Goal: Task Accomplishment & Management: Manage account settings

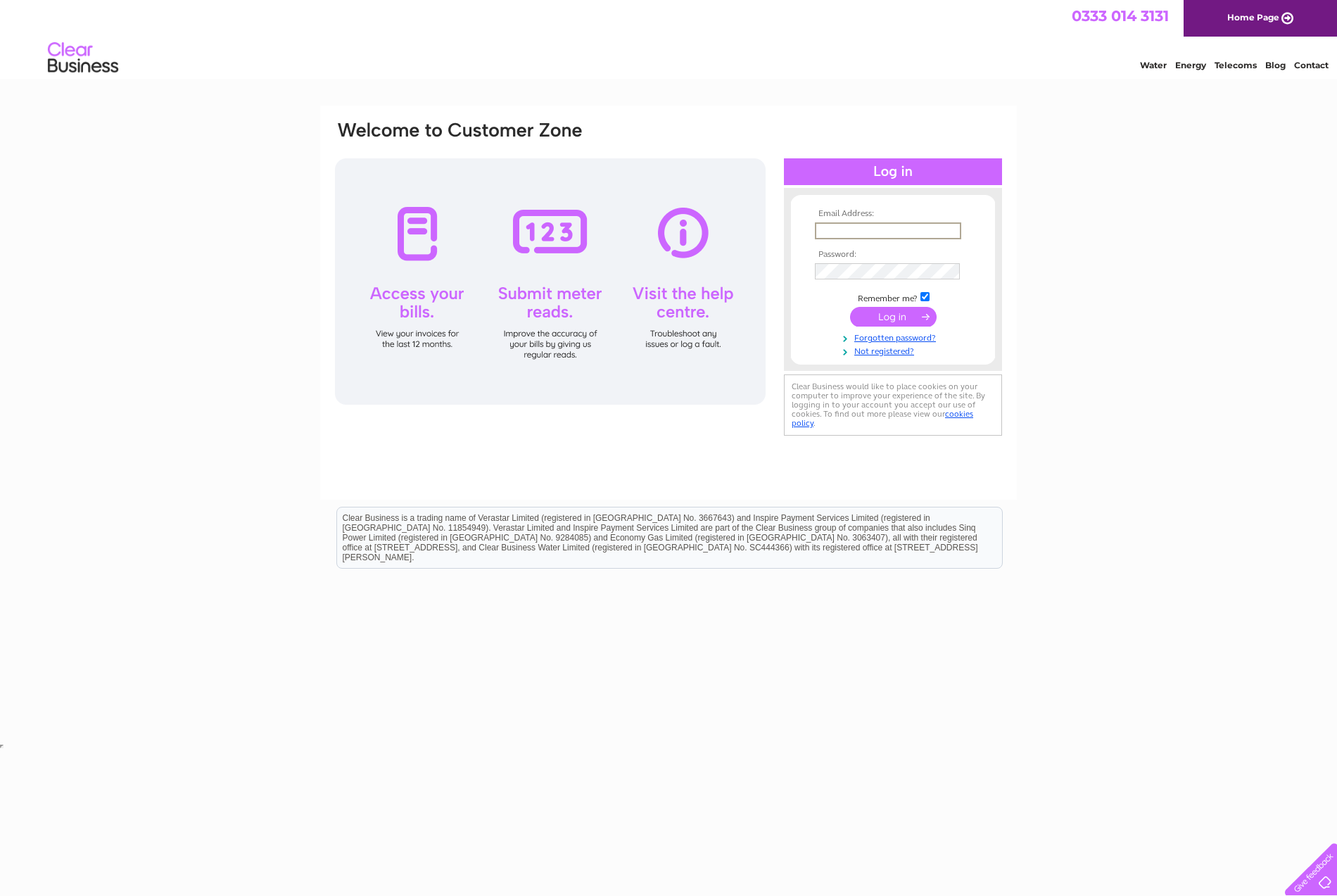
type input "[EMAIL_ADDRESS][DOMAIN_NAME]"
click at [880, 317] on input "submit" at bounding box center [893, 317] width 86 height 20
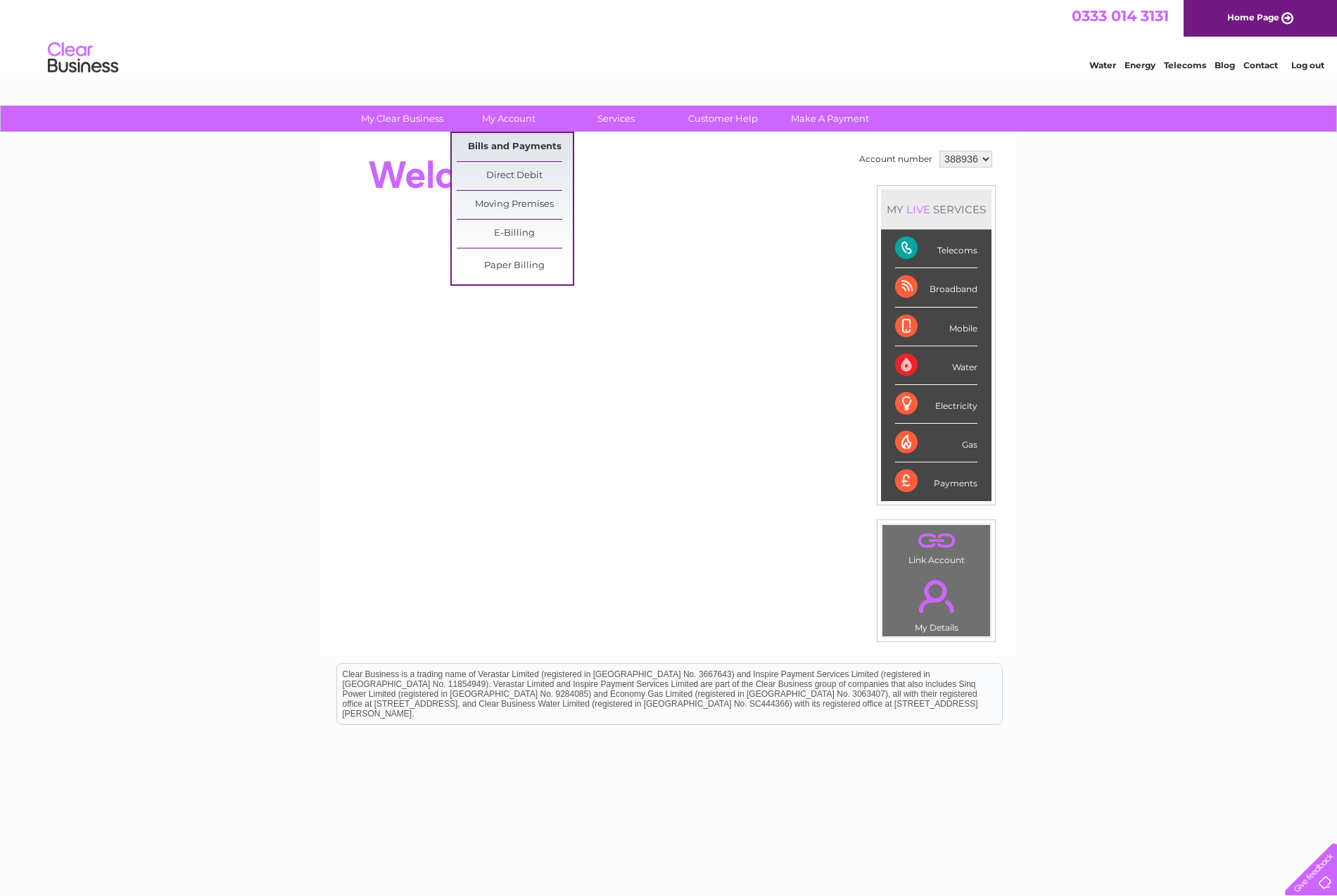
click at [502, 146] on link "Bills and Payments" at bounding box center [515, 147] width 116 height 29
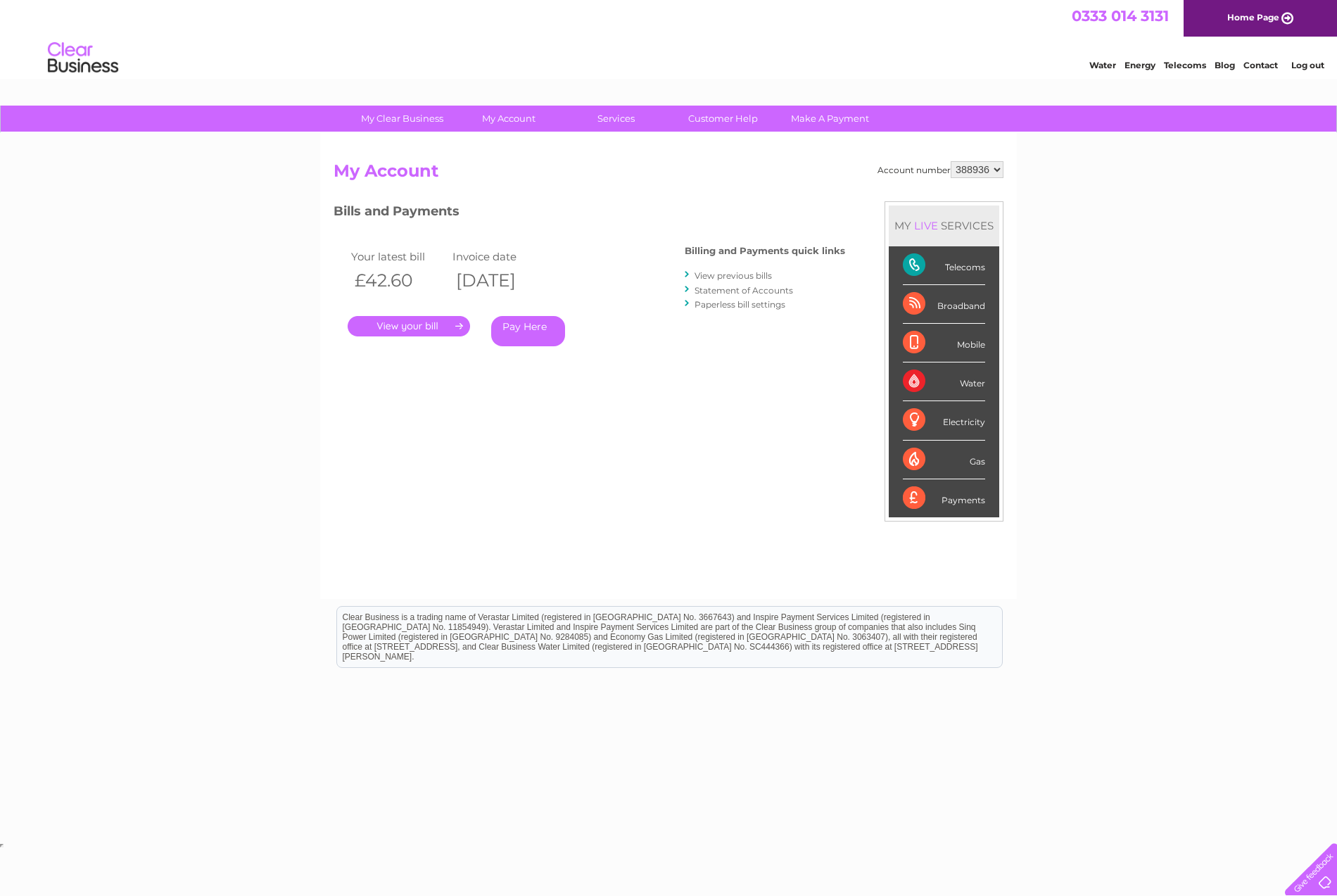
click at [413, 323] on link "." at bounding box center [409, 326] width 123 height 21
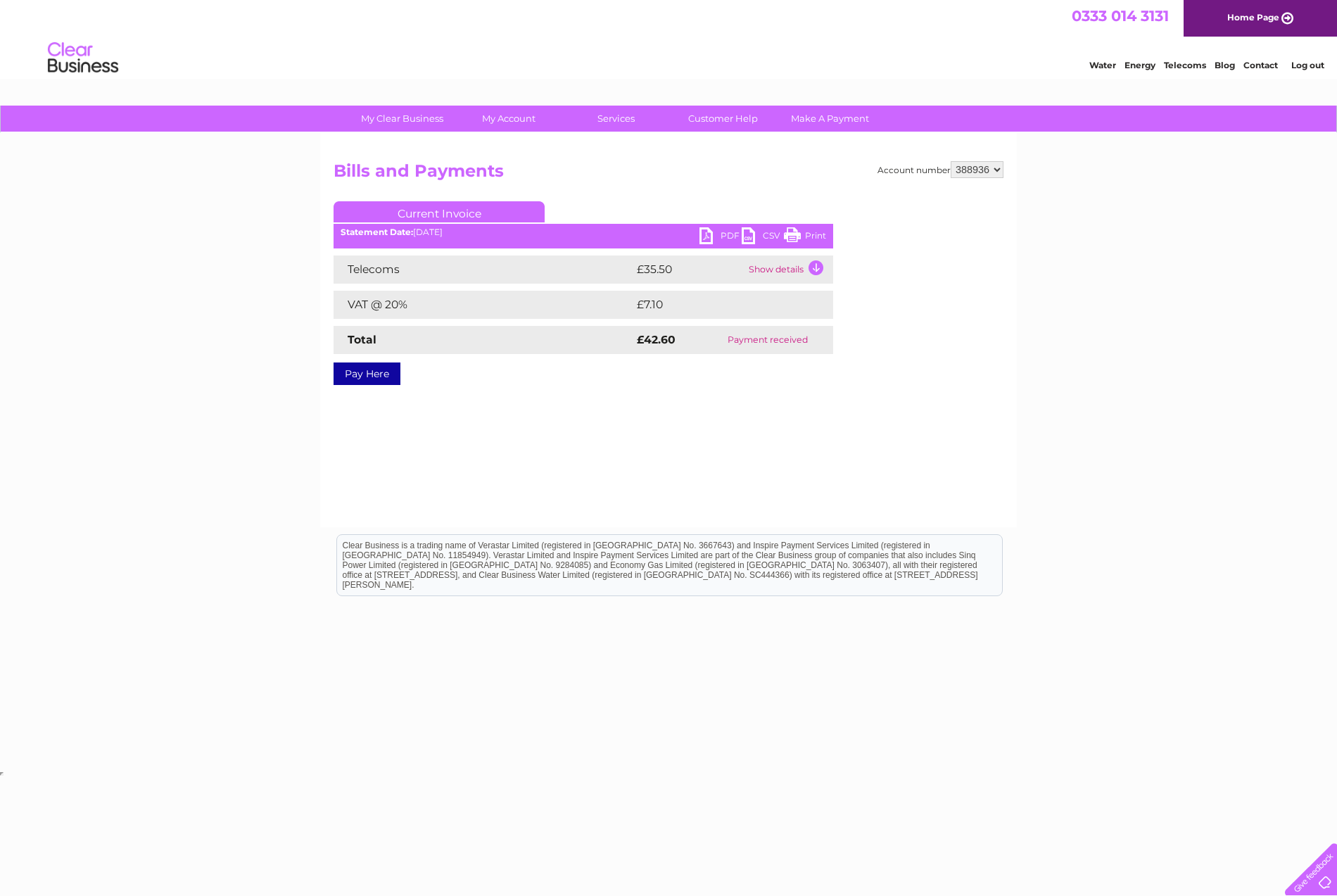
click at [730, 234] on link "PDF" at bounding box center [720, 238] width 42 height 21
